Goal: Information Seeking & Learning: Learn about a topic

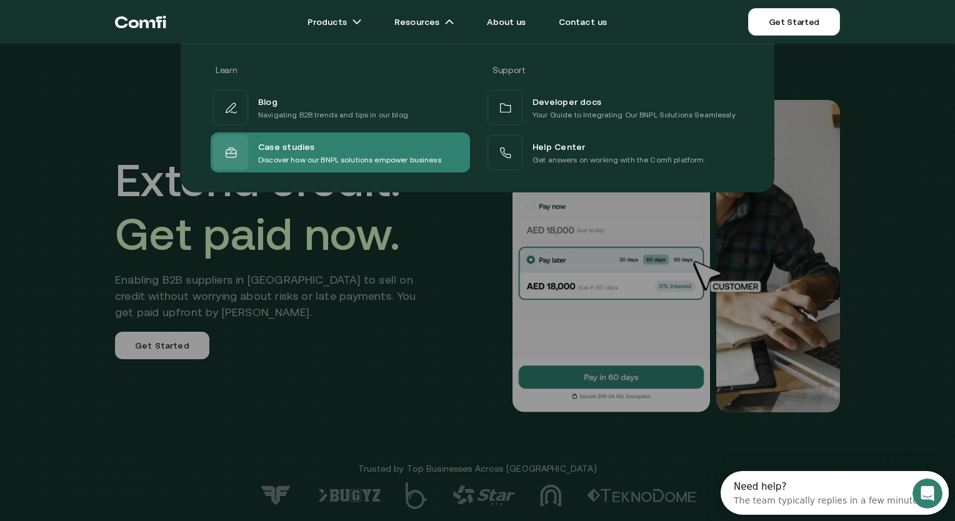
click at [321, 155] on p "Discover how our BNPL solutions empower business" at bounding box center [349, 160] width 183 height 13
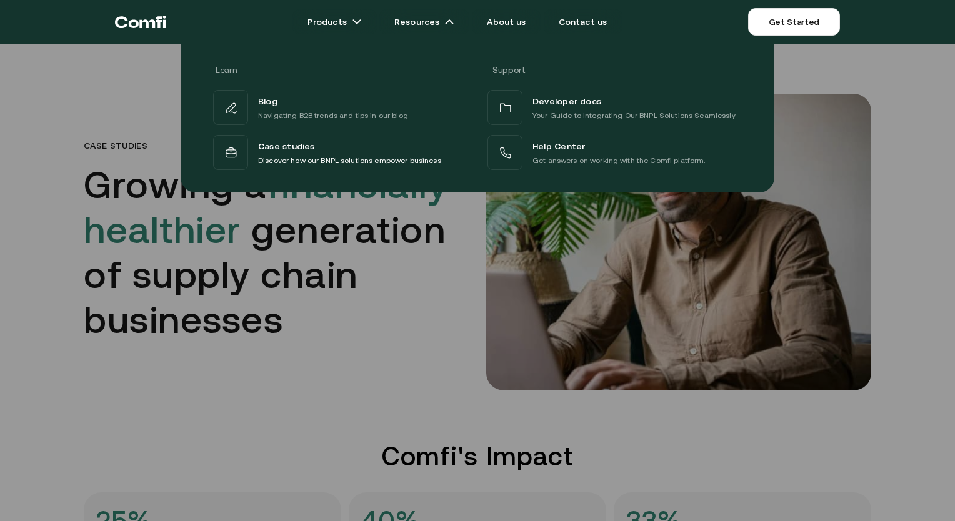
click at [419, 338] on div at bounding box center [477, 304] width 955 height 521
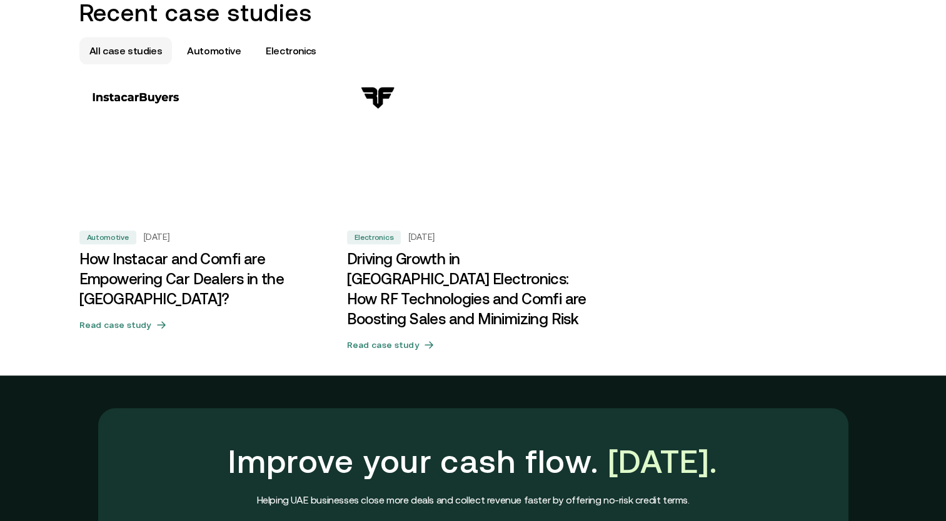
scroll to position [752, 0]
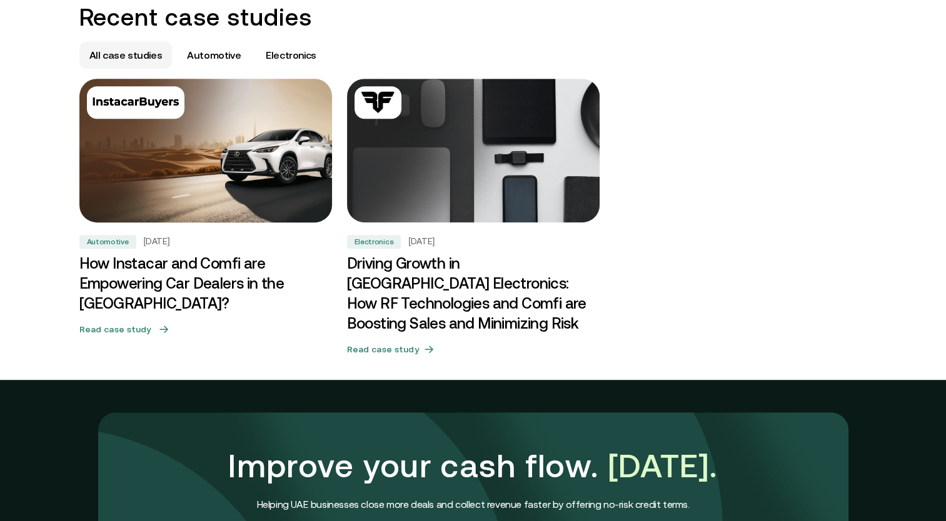
click at [261, 274] on h3 "How Instacar and Comfi are Empowering Car Dealers in the [GEOGRAPHIC_DATA]?" at bounding box center [205, 284] width 253 height 60
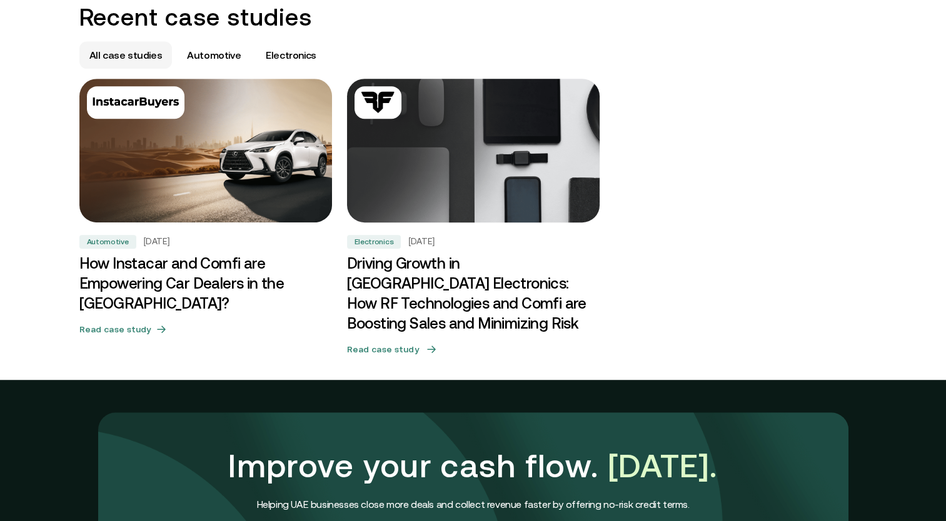
click at [435, 284] on h3 "Driving Growth in [GEOGRAPHIC_DATA] Electronics: How RF Technologies and Comfi …" at bounding box center [473, 294] width 253 height 80
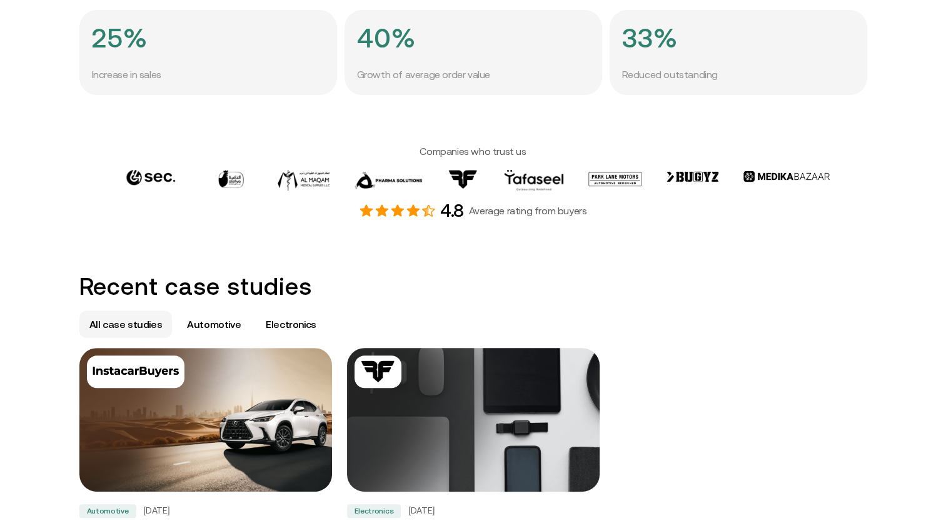
scroll to position [482, 0]
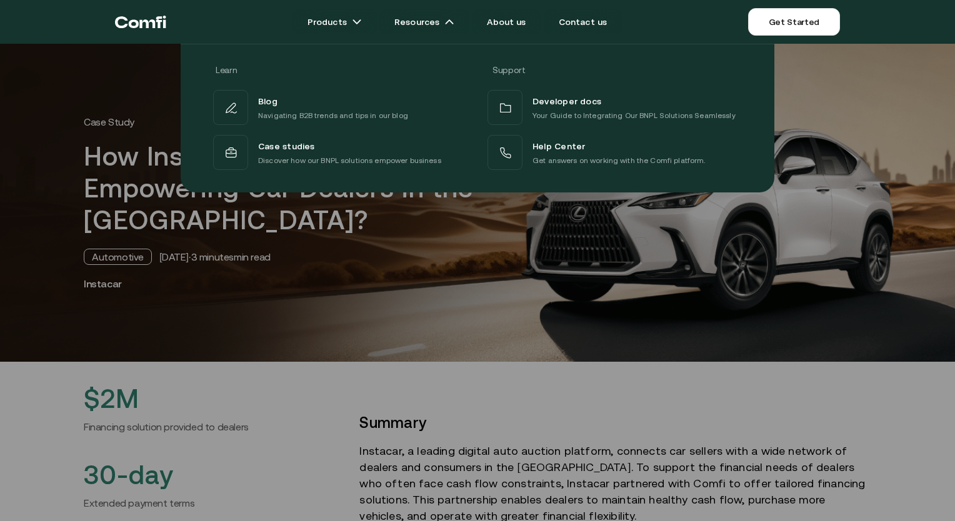
click at [636, 390] on div at bounding box center [477, 304] width 955 height 521
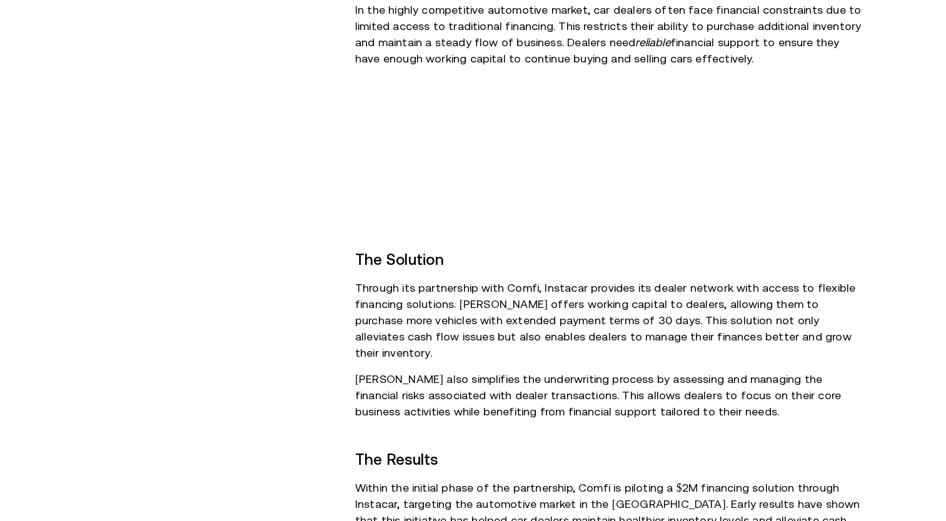
scroll to position [723, 0]
